Goal: Task Accomplishment & Management: Use online tool/utility

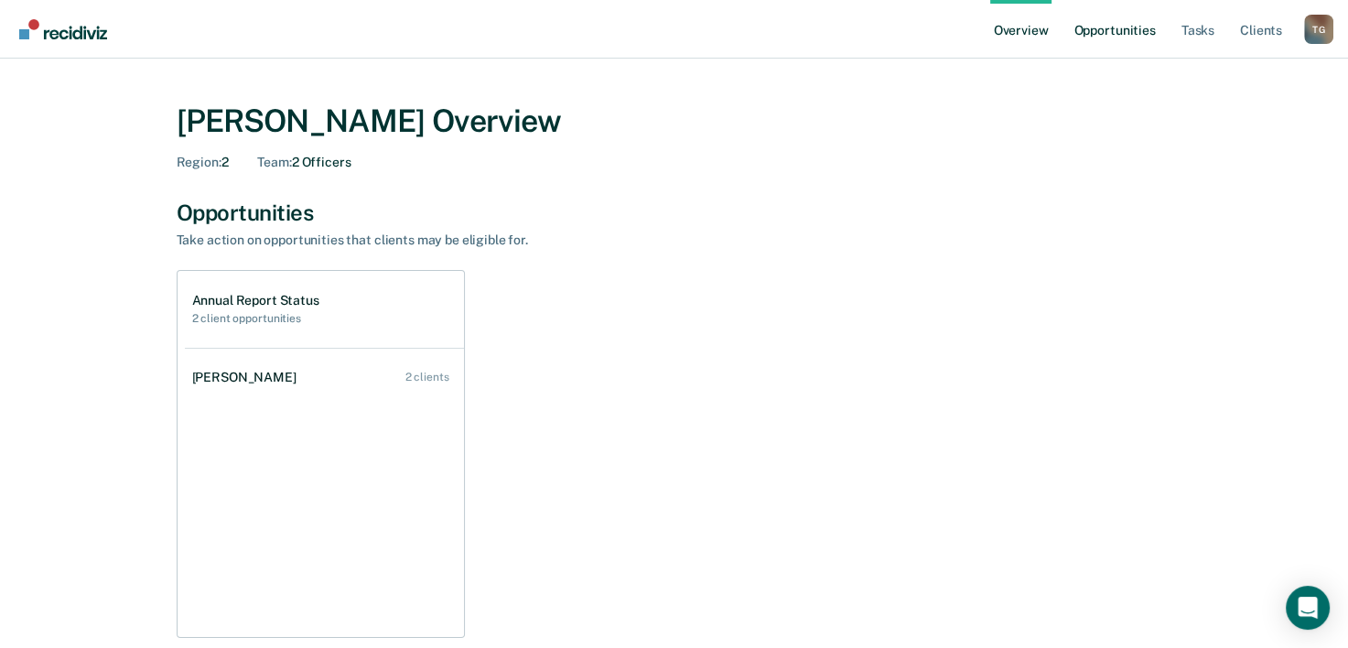
click at [1105, 26] on link "Opportunities" at bounding box center [1114, 29] width 89 height 59
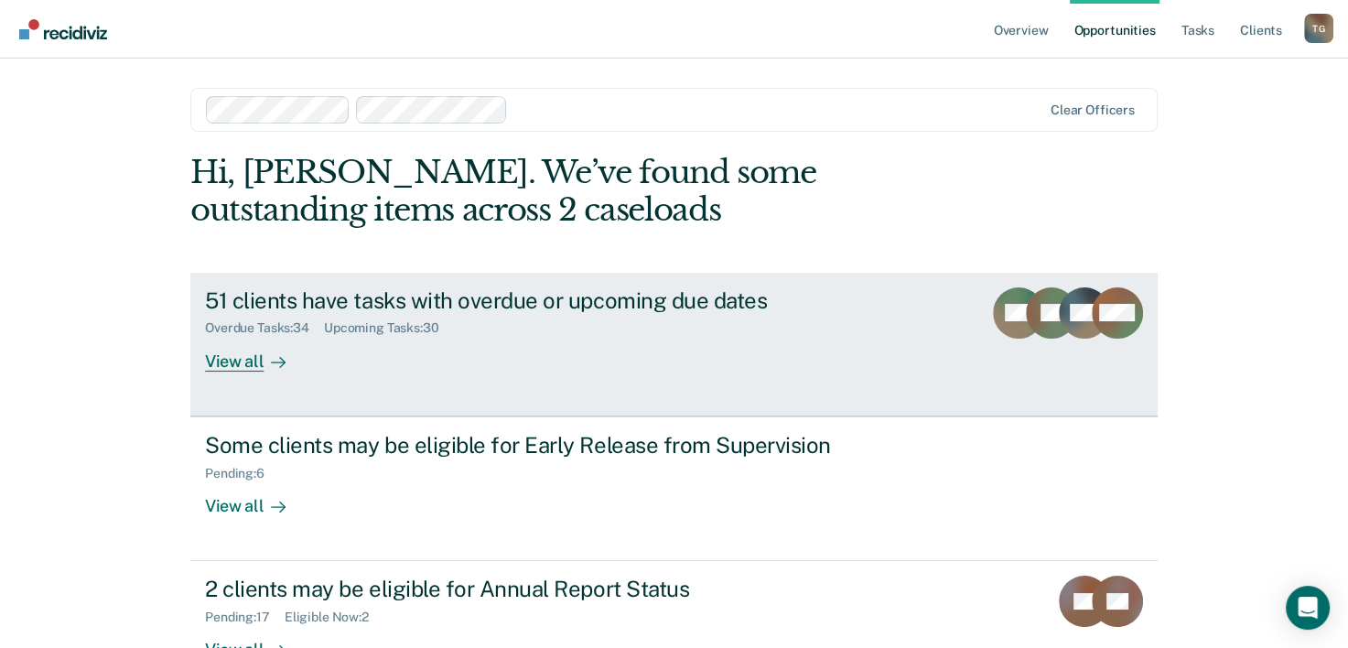
scroll to position [129, 0]
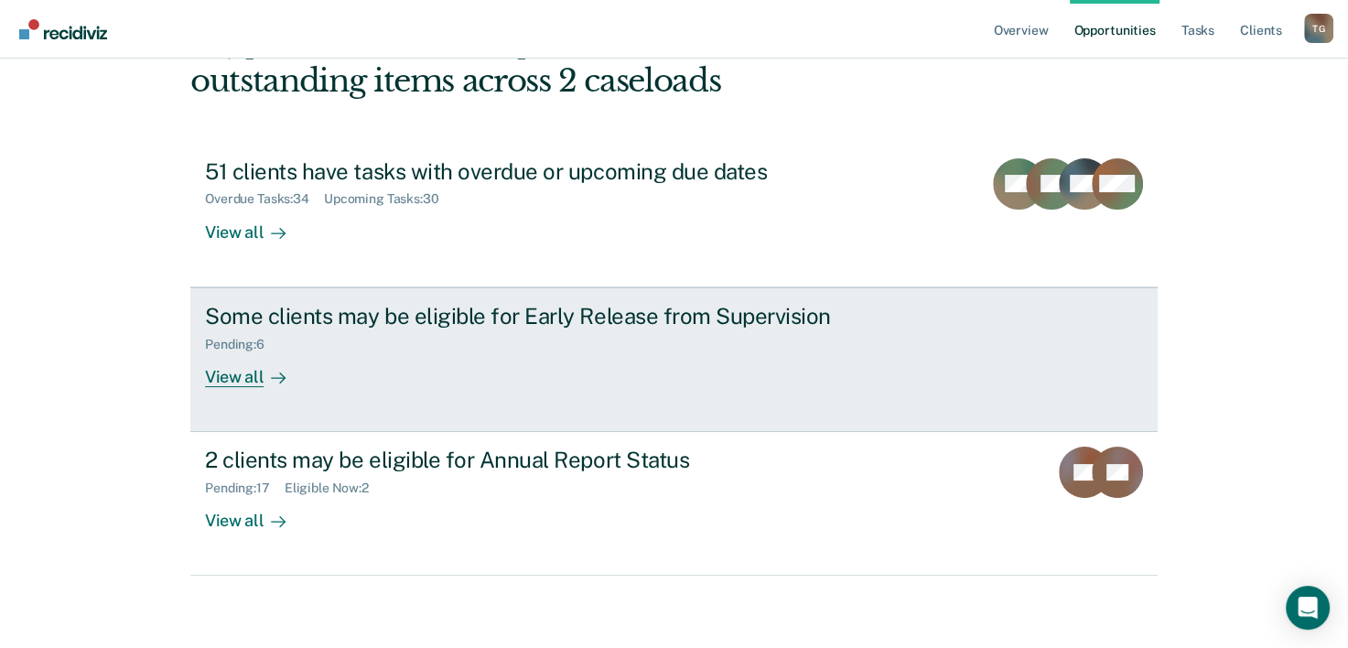
click at [238, 383] on div "View all" at bounding box center [256, 369] width 103 height 36
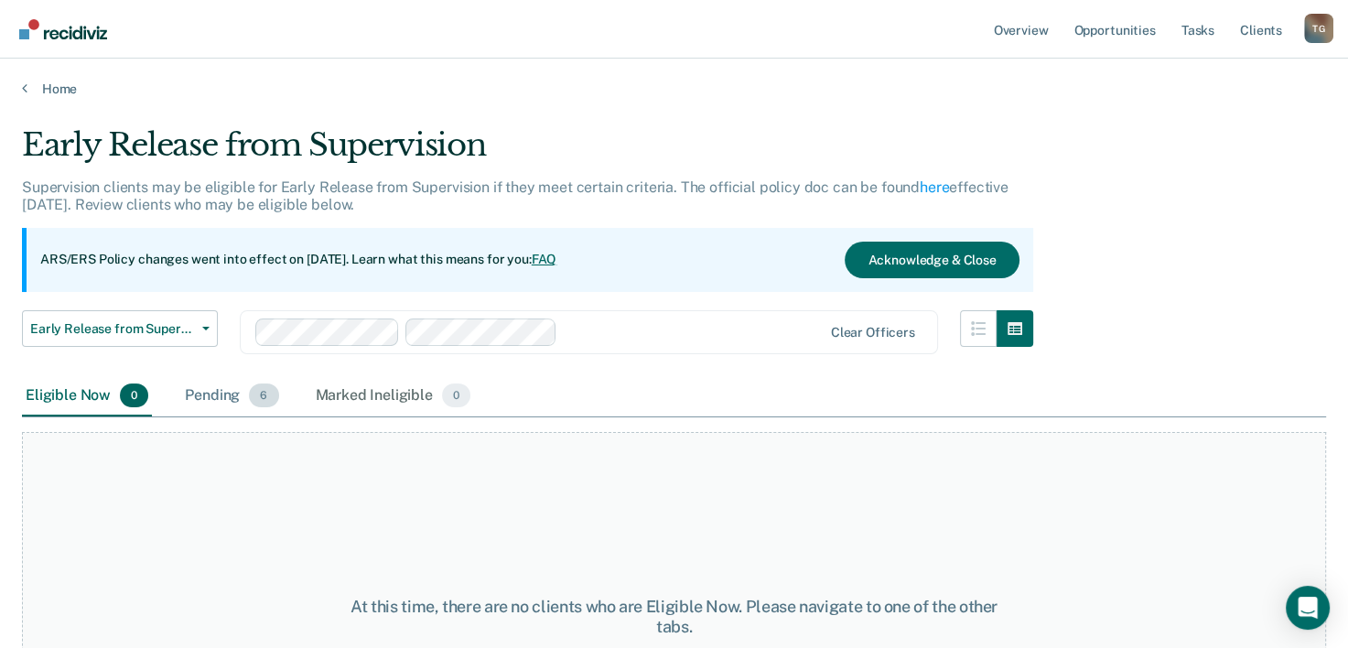
click at [216, 392] on div "Pending 6" at bounding box center [231, 396] width 101 height 40
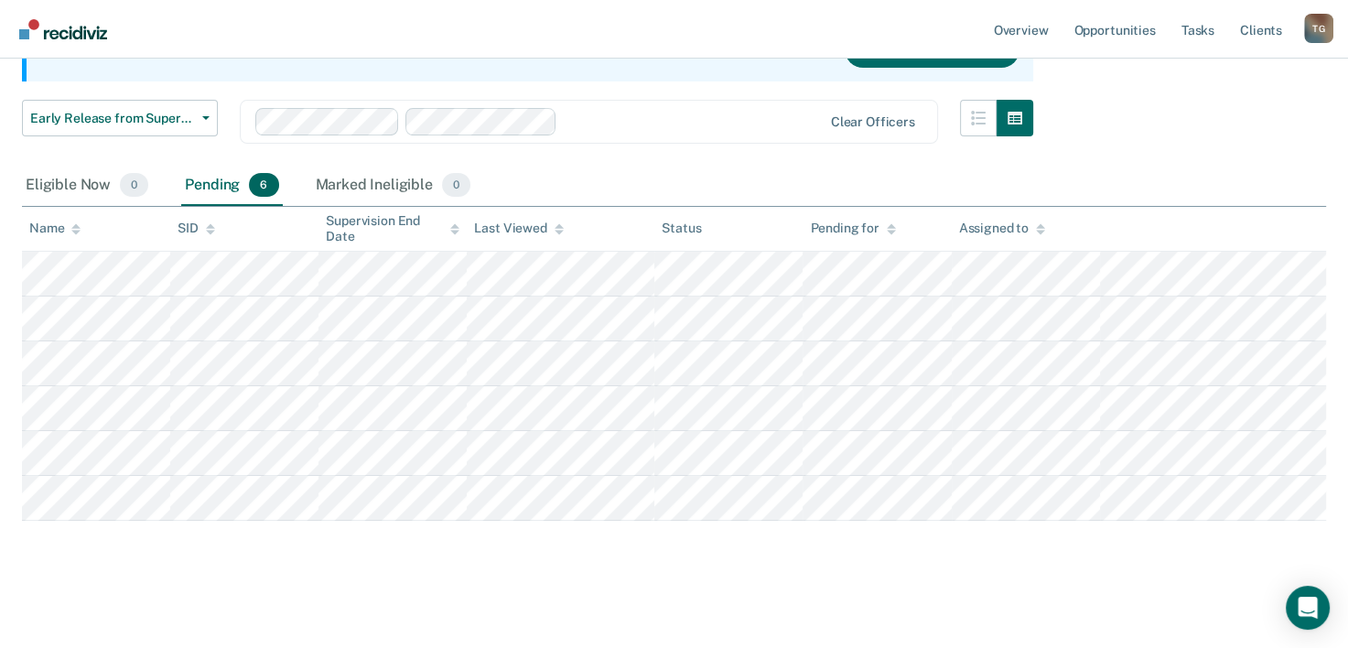
scroll to position [212, 0]
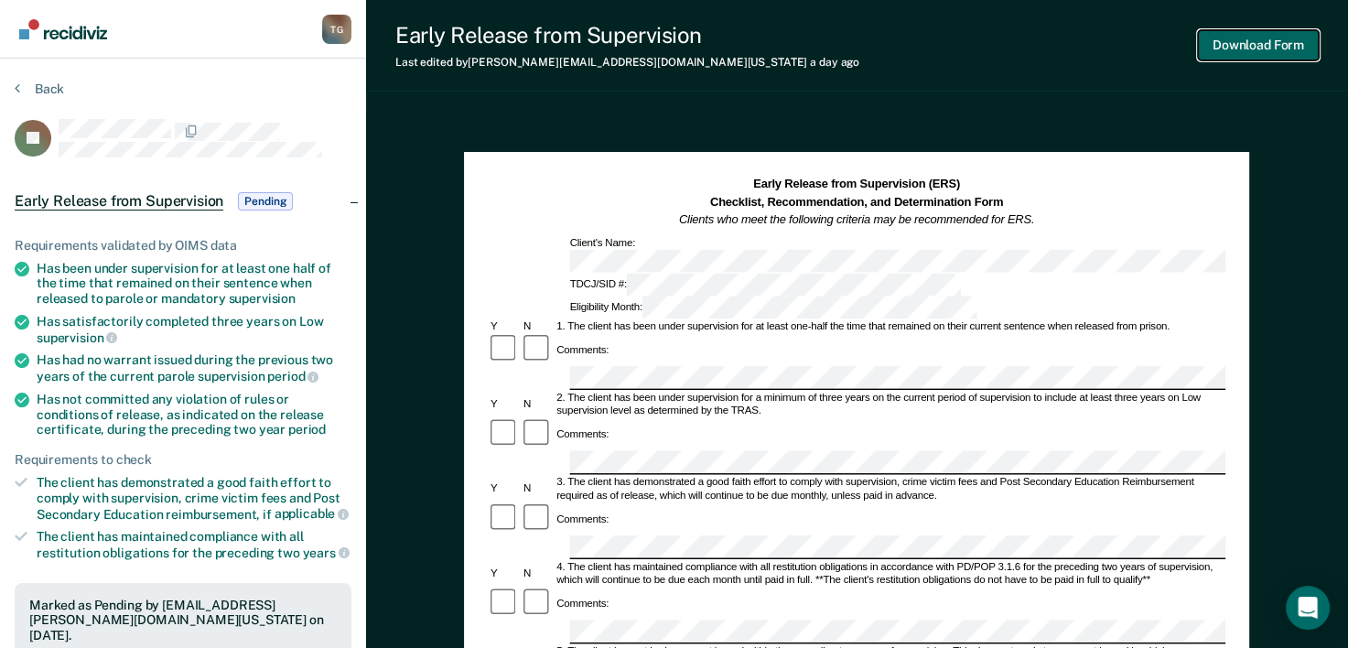
click at [1281, 49] on button "Download Form" at bounding box center [1258, 45] width 121 height 30
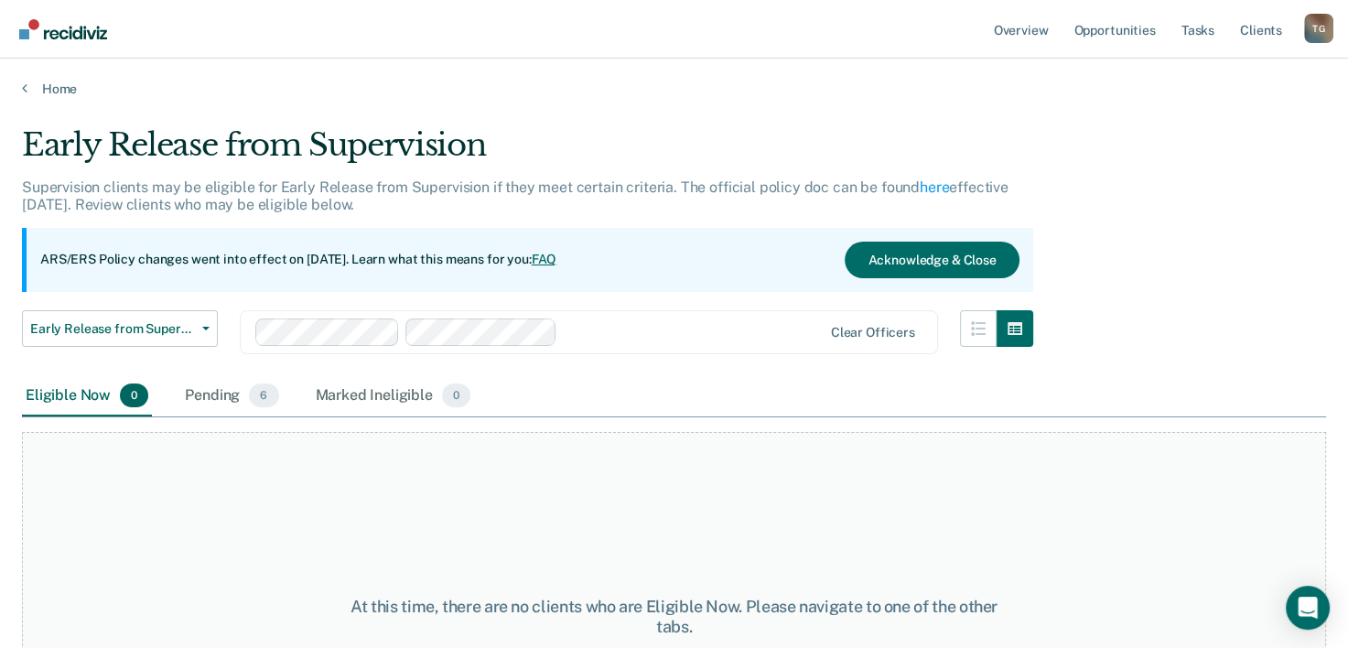
scroll to position [152, 0]
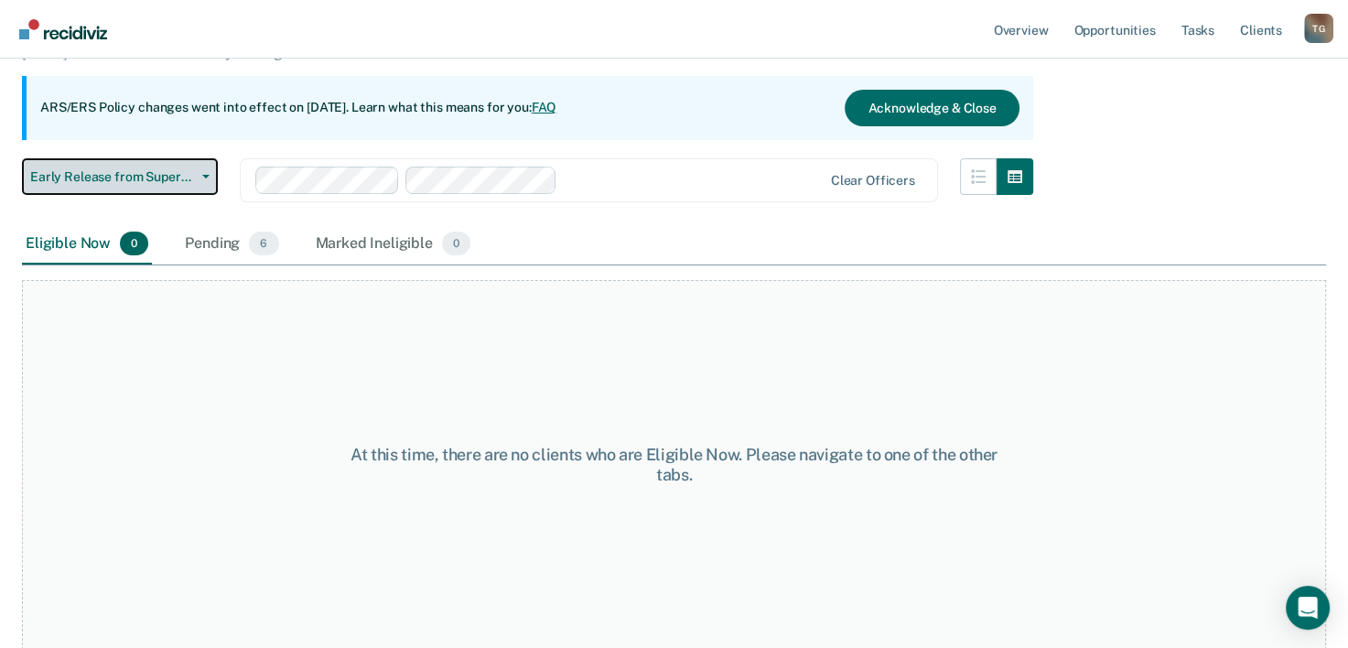
click at [202, 177] on button "Early Release from Supervision" at bounding box center [120, 176] width 196 height 37
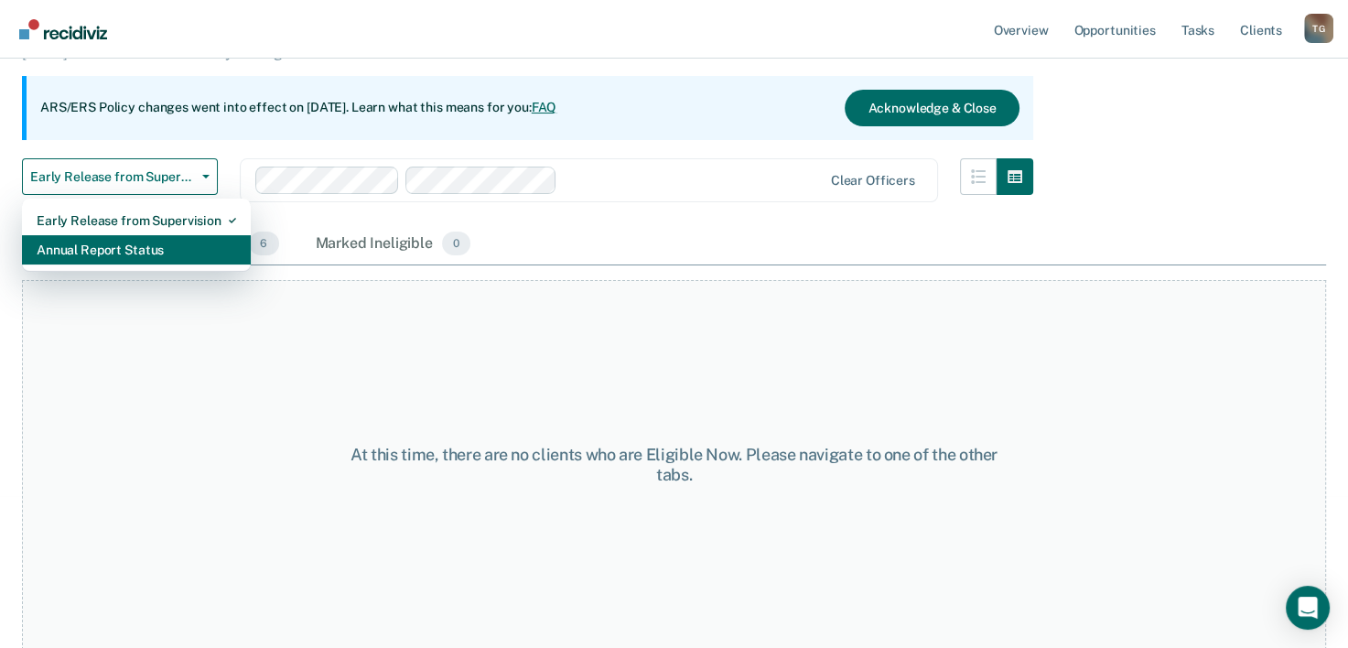
click at [123, 241] on div "Annual Report Status" at bounding box center [137, 249] width 200 height 29
